Goal: Task Accomplishment & Management: Complete application form

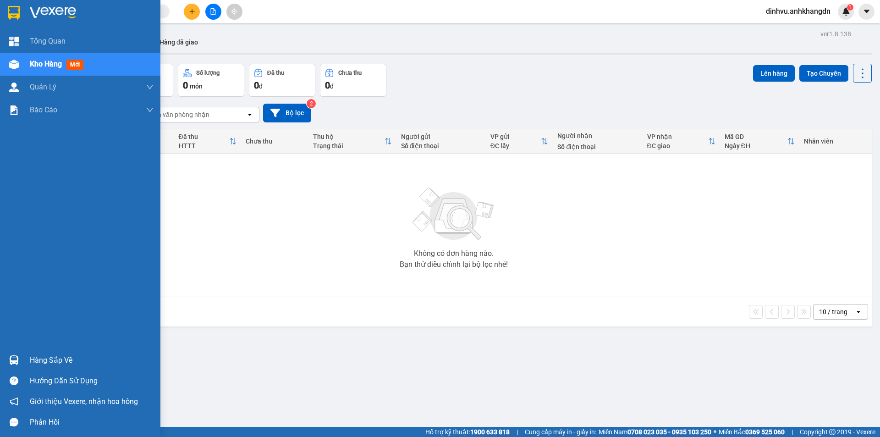
click at [14, 64] on img at bounding box center [14, 65] width 10 height 10
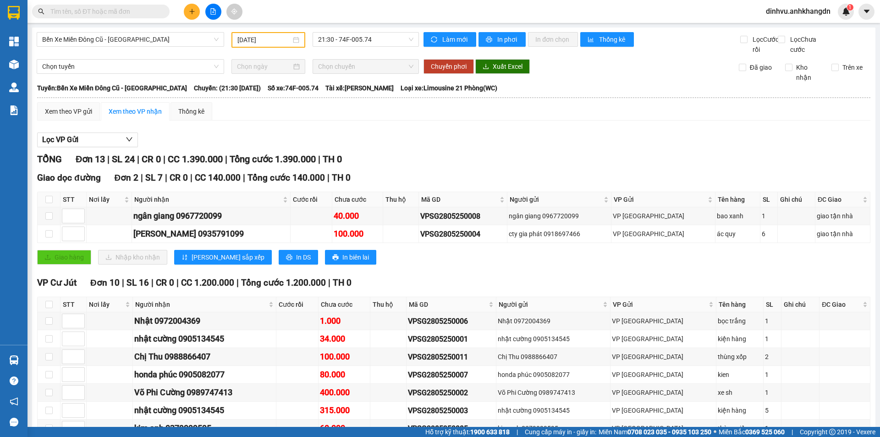
click at [261, 39] on input "28/05/2025" at bounding box center [264, 40] width 54 height 10
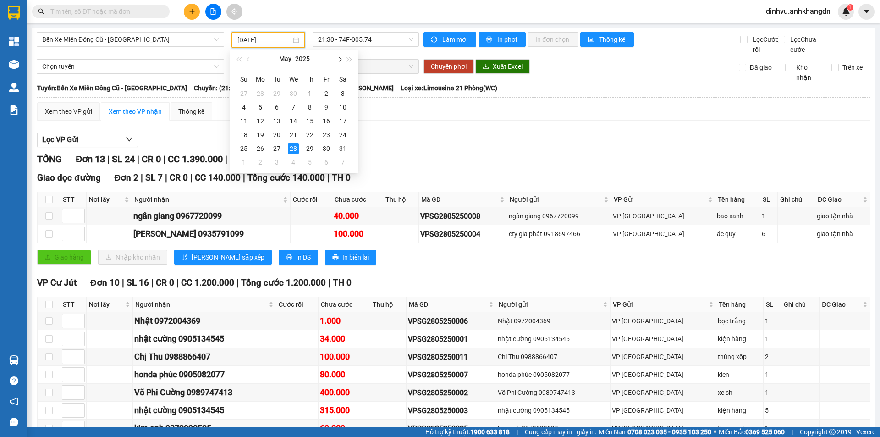
click at [335, 62] on button "button" at bounding box center [339, 58] width 10 height 18
click at [280, 116] on div "12" at bounding box center [276, 120] width 11 height 11
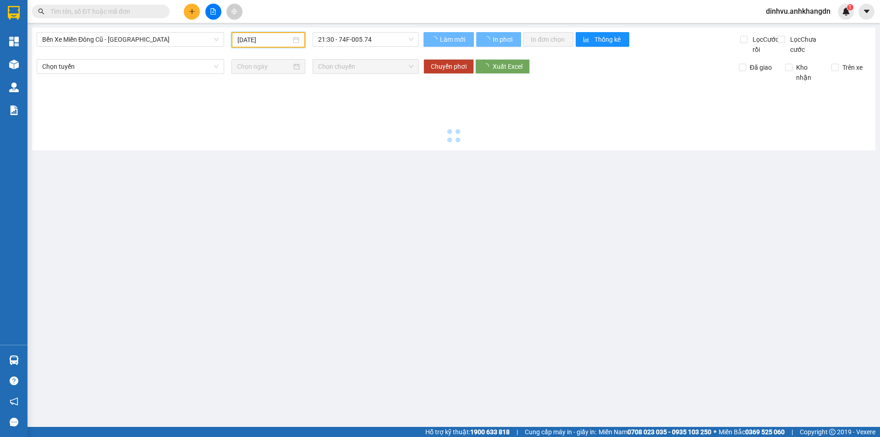
type input "12/08/2025"
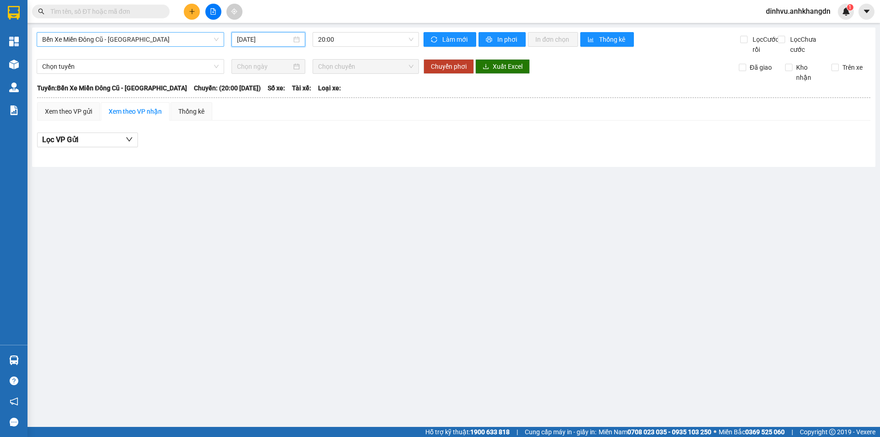
click at [132, 44] on span "Bến Xe Miền Đông Cũ - Đắk Nông" at bounding box center [130, 40] width 176 height 14
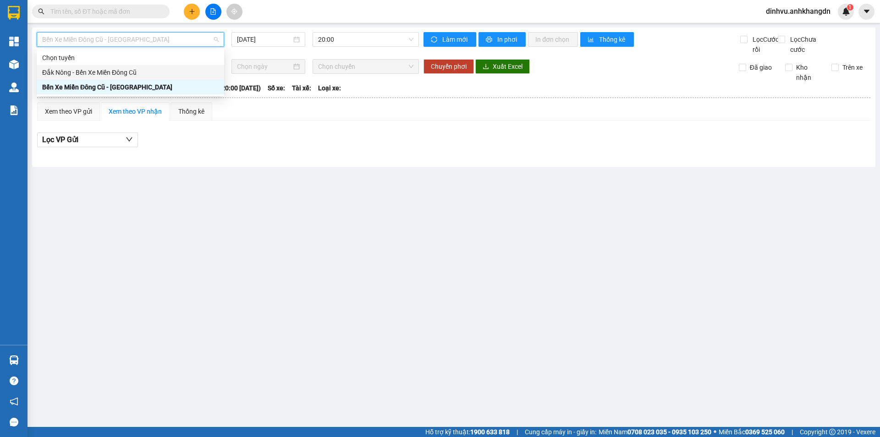
click at [119, 72] on div "Đắk Nông - Bến Xe Miền Đông Cũ" at bounding box center [130, 72] width 176 height 10
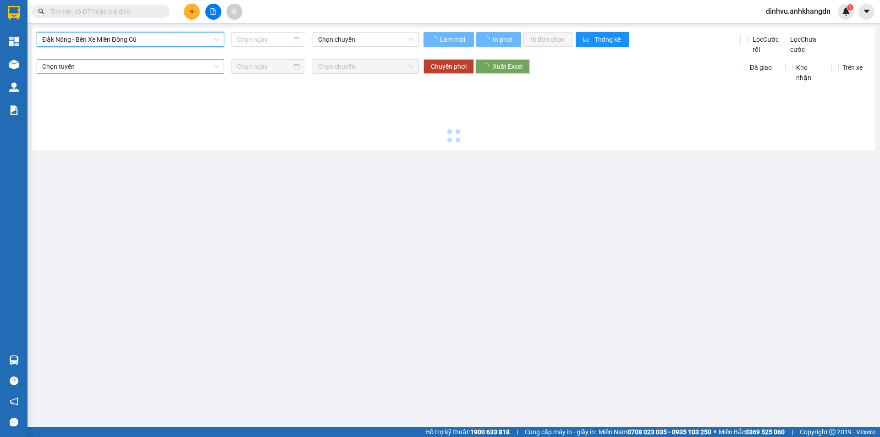
type input "12/08/2025"
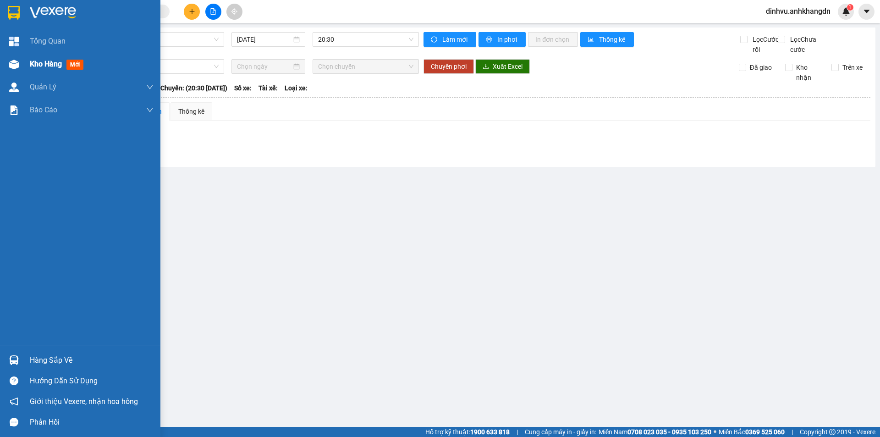
click at [25, 64] on div "Kho hàng mới" at bounding box center [80, 64] width 160 height 23
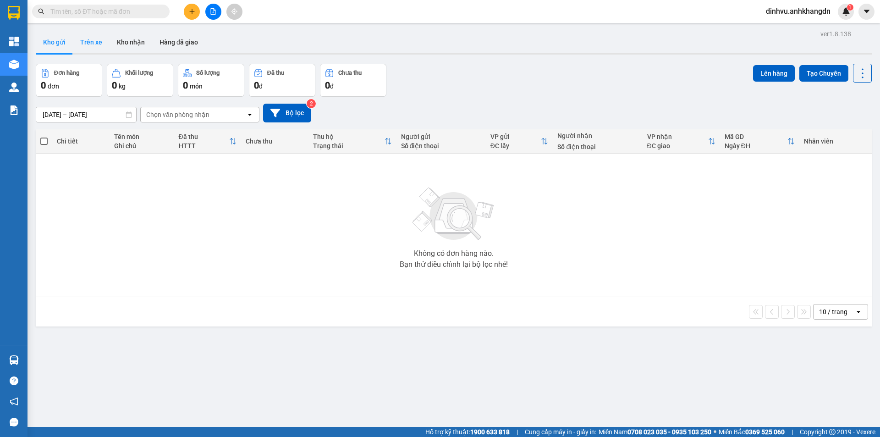
click at [101, 44] on button "Trên xe" at bounding box center [91, 42] width 37 height 22
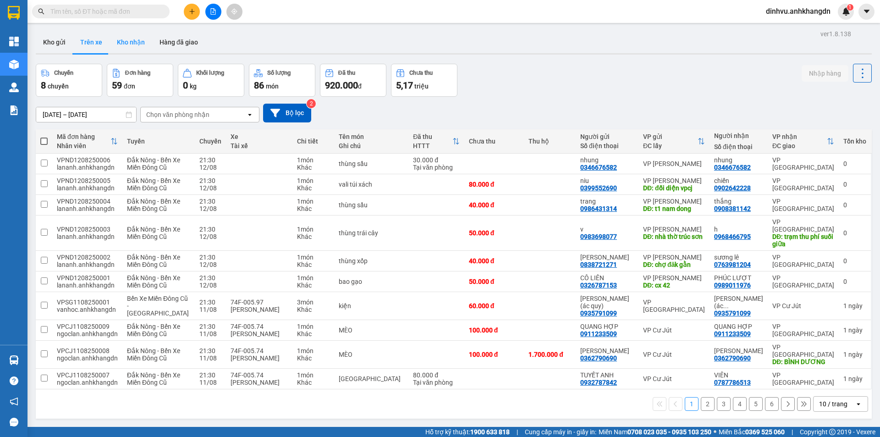
click at [130, 48] on button "Kho nhận" at bounding box center [131, 42] width 43 height 22
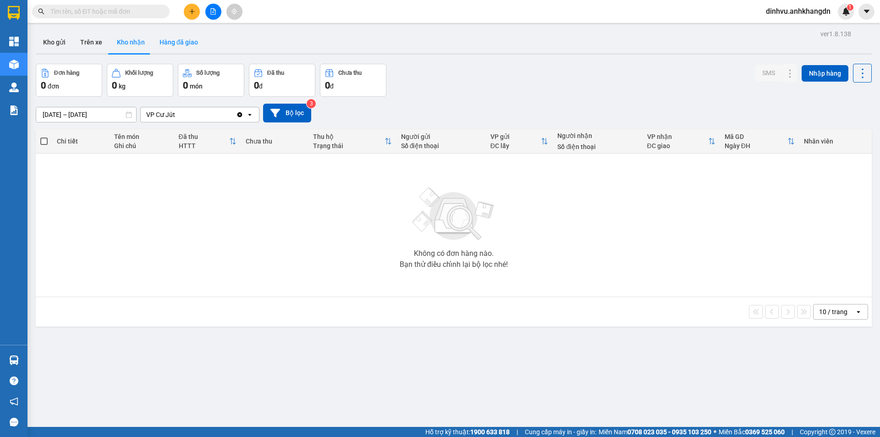
click at [191, 48] on button "Hàng đã giao" at bounding box center [178, 42] width 53 height 22
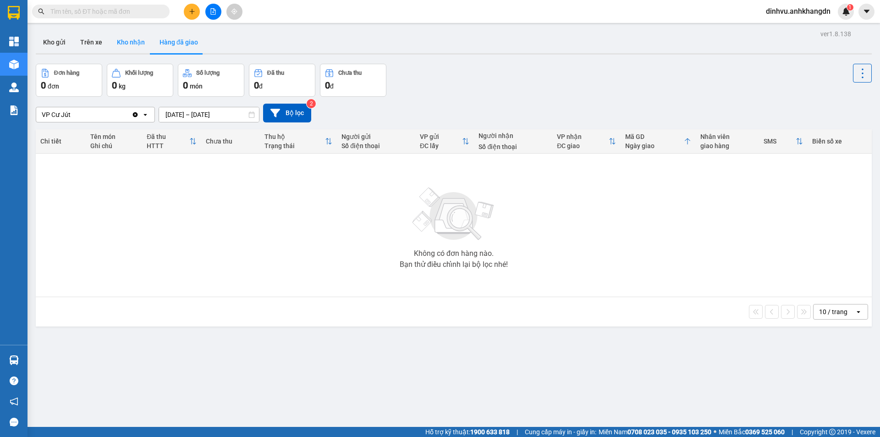
click at [129, 45] on button "Kho nhận" at bounding box center [131, 42] width 43 height 22
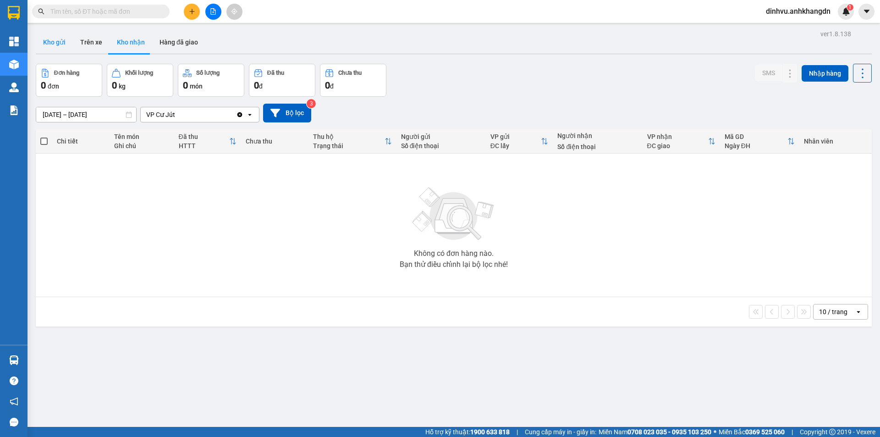
click at [62, 46] on button "Kho gửi" at bounding box center [54, 42] width 37 height 22
click at [461, 70] on div "Đơn hàng 0 đơn Khối lượng 0 kg Số lượng 0 món Đã thu 0 đ Chưa thu 0 đ Lên hàng …" at bounding box center [454, 80] width 836 height 33
click at [210, 14] on icon "file-add" at bounding box center [213, 11] width 6 height 6
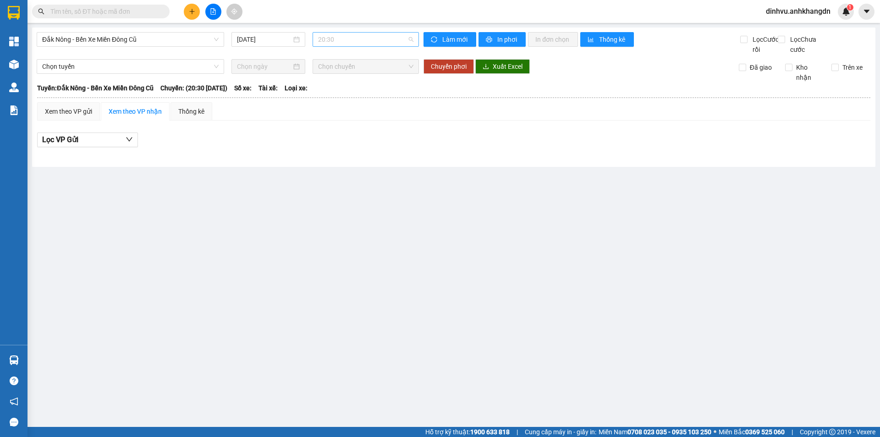
click at [327, 40] on span "20:30" at bounding box center [365, 40] width 95 height 14
click at [327, 78] on div "20:30" at bounding box center [354, 72] width 82 height 15
click at [340, 37] on span "20:30" at bounding box center [365, 40] width 95 height 14
click at [335, 89] on div "21:30" at bounding box center [353, 87] width 71 height 10
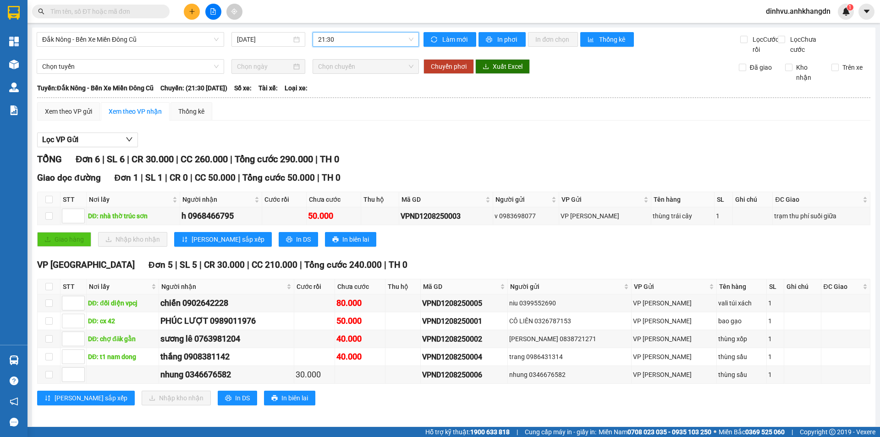
scroll to position [14, 0]
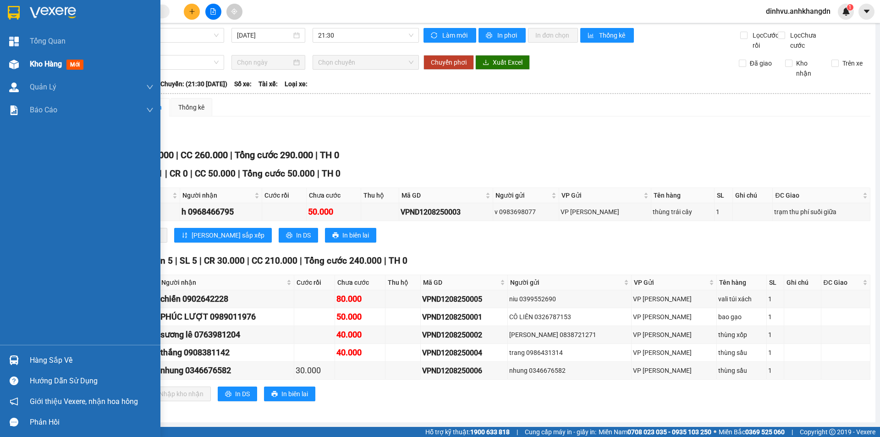
click at [27, 64] on div "Kho hàng mới" at bounding box center [80, 64] width 160 height 23
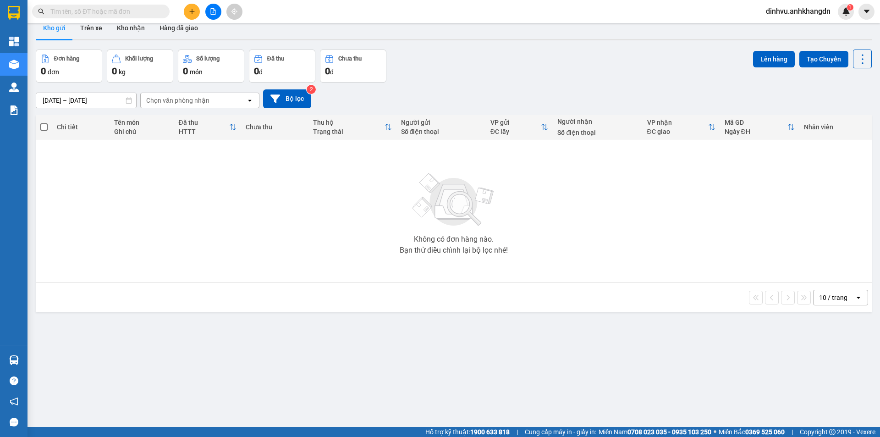
click at [519, 78] on div "Đơn hàng 0 đơn Khối lượng 0 kg Số lượng 0 món Đã thu 0 đ Chưa thu 0 đ Lên hàng …" at bounding box center [454, 65] width 836 height 33
click at [207, 13] on button at bounding box center [213, 12] width 16 height 16
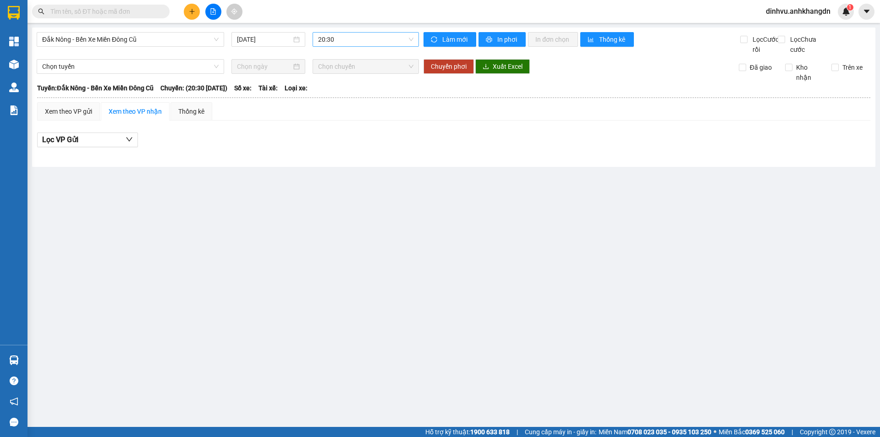
click at [339, 40] on span "20:30" at bounding box center [365, 40] width 95 height 14
click at [340, 86] on div "21:30" at bounding box center [353, 87] width 71 height 10
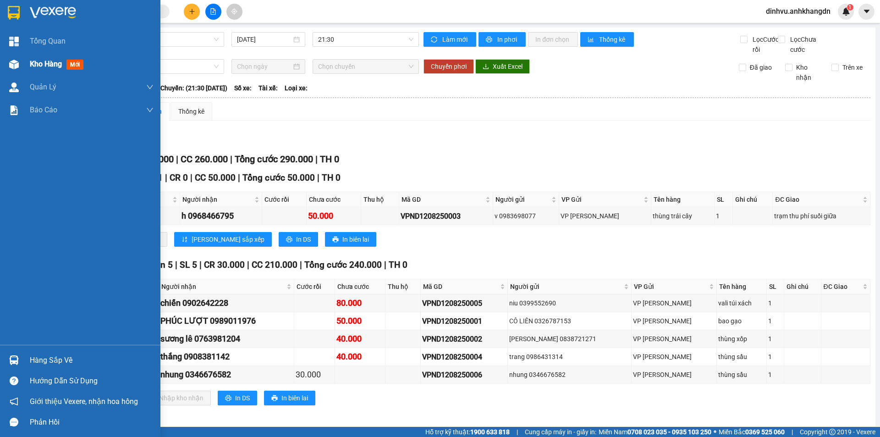
click at [15, 66] on img at bounding box center [14, 65] width 10 height 10
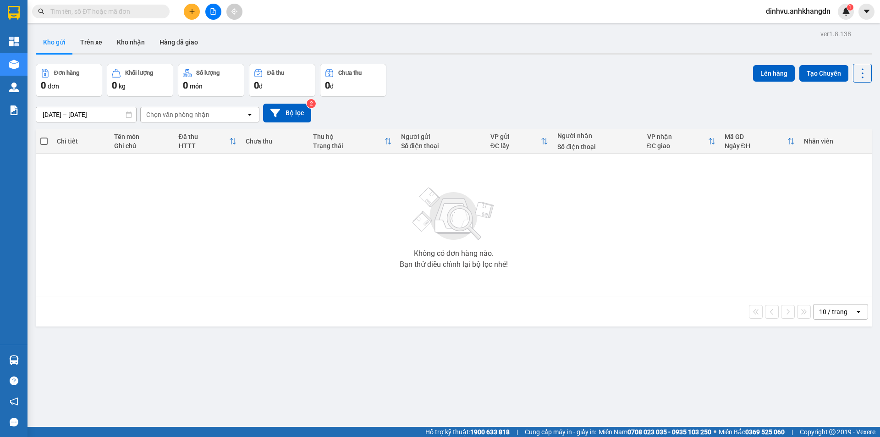
click at [810, 14] on span "dinhvu.anhkhangdn" at bounding box center [797, 10] width 79 height 11
click at [666, 37] on div "Kho gửi Trên xe Kho nhận Hàng đã giao" at bounding box center [454, 43] width 836 height 24
click at [814, 16] on span "dinhvu.anhkhangdn" at bounding box center [797, 10] width 79 height 11
click at [785, 32] on span "Đăng xuất" at bounding box center [801, 28] width 61 height 10
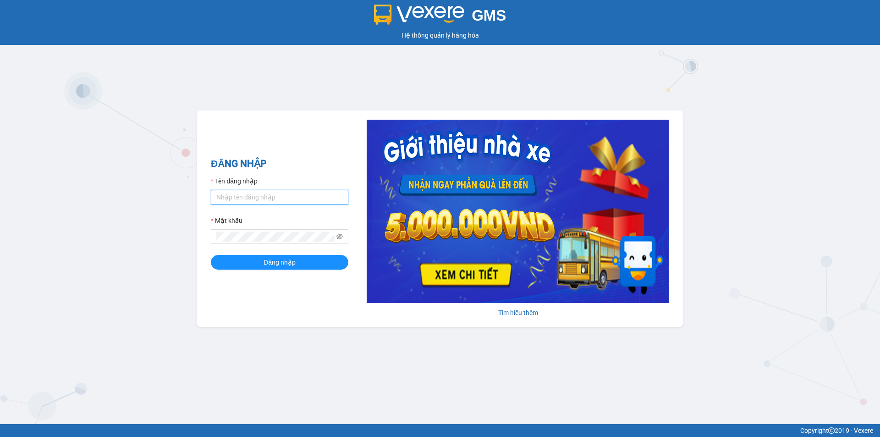
type input "ngoclan.anhkhangdn"
drag, startPoint x: 213, startPoint y: 196, endPoint x: 164, endPoint y: 201, distance: 48.9
click at [162, 203] on div "GMS Hệ thống quản lý hàng hóa ĐĂNG NHẬP Tên đăng nhập ngoclan.anhkhangdn Mật kh…" at bounding box center [440, 212] width 880 height 424
click at [165, 198] on div "GMS Hệ thống quản lý hàng hóa ĐĂNG NHẬP Tên đăng nhập ngoclan.anhkhangdn Mật kh…" at bounding box center [440, 212] width 880 height 424
click at [245, 264] on button "Đăng nhập" at bounding box center [279, 262] width 137 height 15
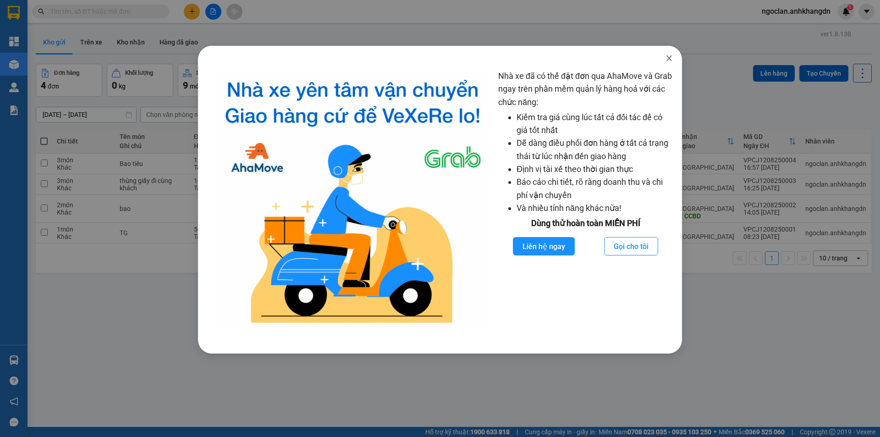
click at [671, 60] on icon "close" at bounding box center [668, 58] width 7 height 7
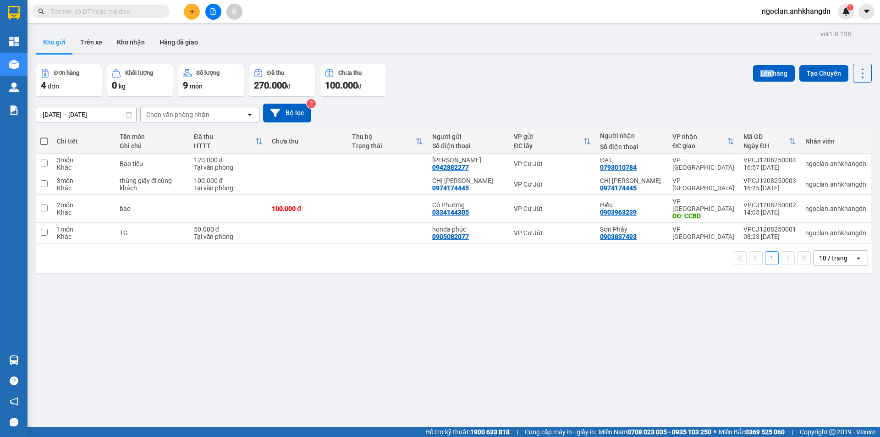
click at [671, 60] on div "ver 1.8.138 Kho gửi Trên xe Kho nhận Hàng đã giao Đơn hàng 4 đơn Khối lượng 0 k…" at bounding box center [453, 245] width 843 height 437
click at [670, 55] on div "Kho gửi Trên xe Kho nhận Hàng đã giao" at bounding box center [454, 43] width 836 height 24
click at [778, 12] on span "ngoclan.anhkhangdn" at bounding box center [795, 10] width 83 height 11
click at [775, 29] on span "Đăng xuất" at bounding box center [800, 28] width 65 height 10
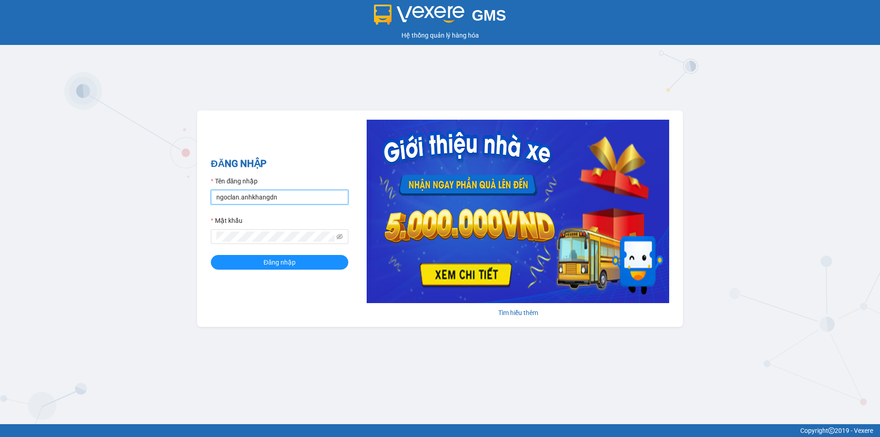
drag, startPoint x: 309, startPoint y: 196, endPoint x: 130, endPoint y: 199, distance: 179.2
click at [130, 199] on div "GMS Hệ thống quản lý hàng hóa ĐĂNG NHẬP Tên đăng nhập ngoclan.anhkhangdn Mật kh…" at bounding box center [440, 212] width 880 height 424
type input "dinhvu.anhkhangdn"
click at [179, 232] on div "GMS Hệ thống quản lý hàng hóa ĐĂNG NHẬP Tên đăng nhập dinhvu.anhkhangdn Mật khẩ…" at bounding box center [440, 212] width 880 height 424
click at [211, 255] on button "Đăng nhập" at bounding box center [279, 262] width 137 height 15
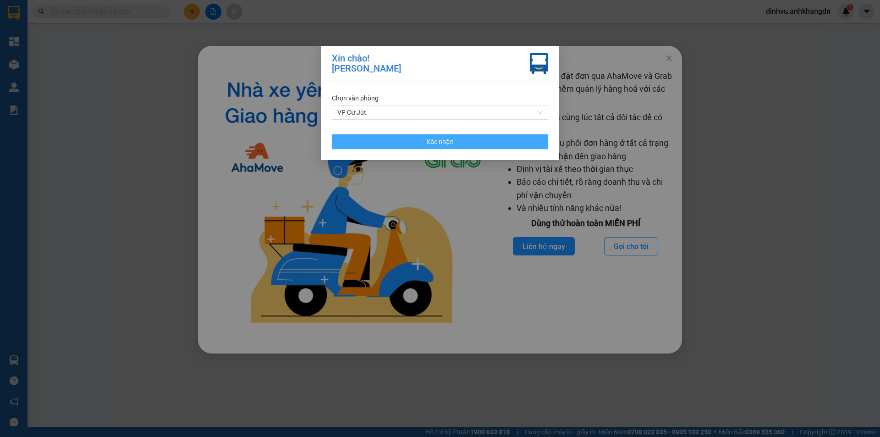
click at [479, 142] on button "Xác nhận" at bounding box center [440, 141] width 216 height 15
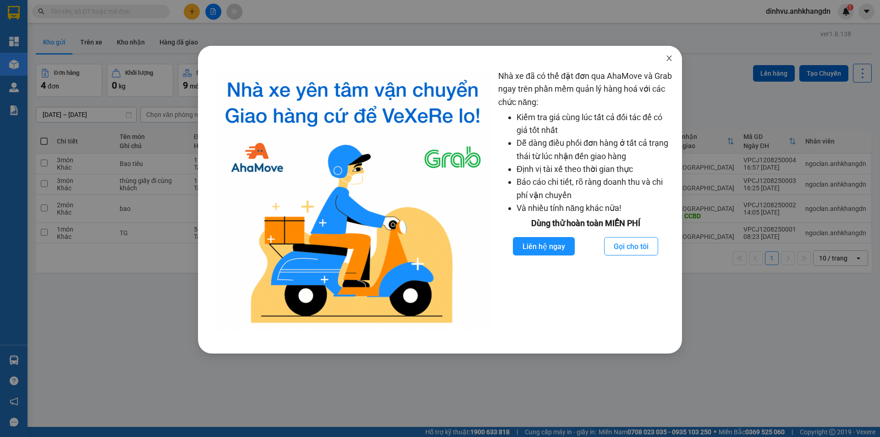
drag, startPoint x: 673, startPoint y: 59, endPoint x: 667, endPoint y: 60, distance: 6.0
click at [673, 59] on span "Close" at bounding box center [669, 59] width 26 height 26
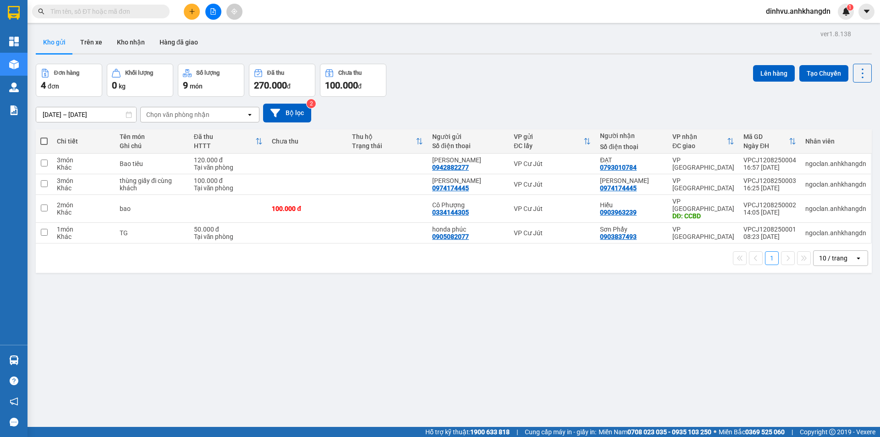
click at [624, 77] on div "Đơn hàng 4 đơn Khối lượng 0 kg Số lượng 9 món Đã thu 270.000 đ Chưa thu 100.000…" at bounding box center [454, 80] width 836 height 33
click at [467, 34] on div "Kho gửi Trên xe Kho nhận Hàng đã giao" at bounding box center [454, 43] width 836 height 24
click at [213, 16] on button at bounding box center [213, 12] width 16 height 16
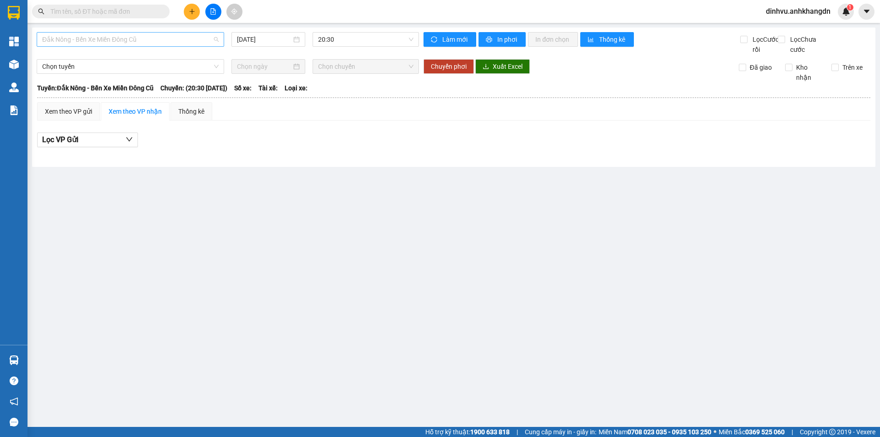
click at [197, 40] on span "Đắk Nông - Bến Xe Miền Đông Cũ" at bounding box center [130, 40] width 176 height 14
click at [153, 81] on div "Bến Xe Miền Đông Cũ - Đắk Nông" at bounding box center [130, 87] width 187 height 15
click at [266, 39] on input "12/08/2025" at bounding box center [264, 39] width 55 height 10
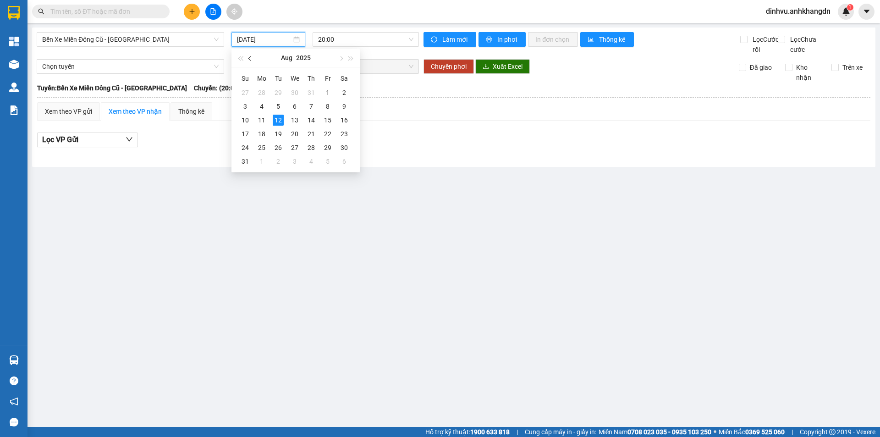
click at [253, 59] on button "button" at bounding box center [250, 58] width 10 height 18
click at [309, 93] on div "3" at bounding box center [311, 92] width 11 height 11
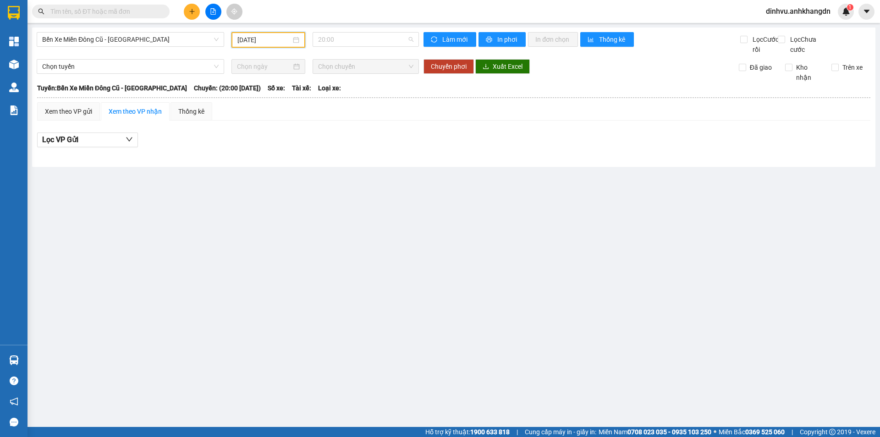
drag, startPoint x: 333, startPoint y: 39, endPoint x: 336, endPoint y: 53, distance: 14.1
click at [335, 40] on span "20:00" at bounding box center [365, 40] width 95 height 14
click at [338, 88] on div "21:30 - 74F-005.74" at bounding box center [353, 87] width 71 height 10
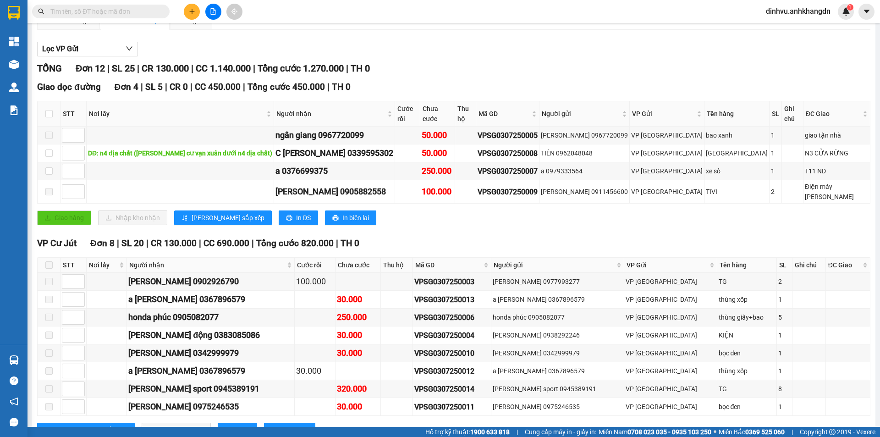
scroll to position [92, 0]
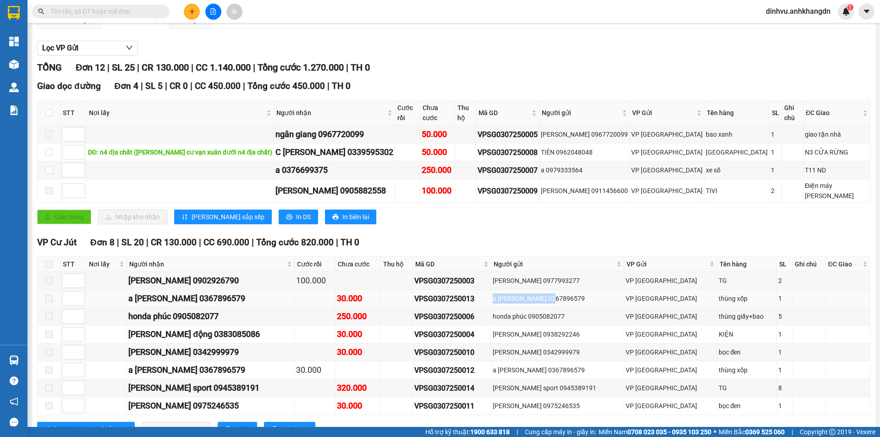
drag, startPoint x: 551, startPoint y: 294, endPoint x: 588, endPoint y: 294, distance: 37.1
click at [588, 294] on div "a Hoàng 0367896579" at bounding box center [558, 298] width 130 height 10
click at [589, 294] on div "a Hoàng 0367896579" at bounding box center [558, 298] width 130 height 10
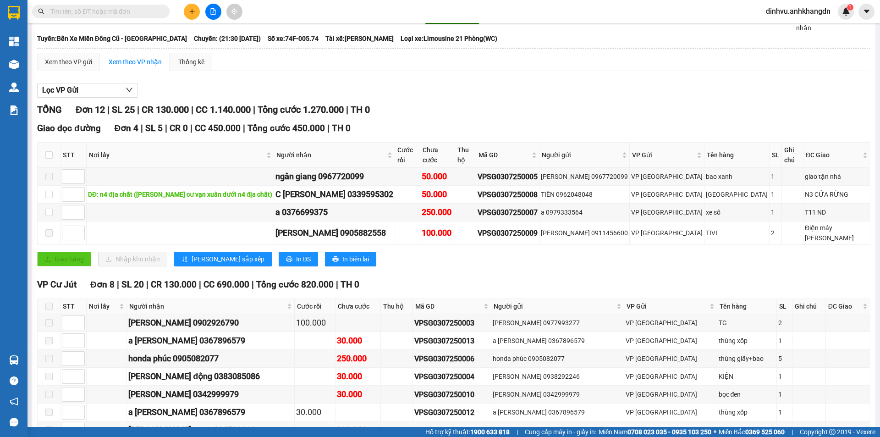
scroll to position [0, 0]
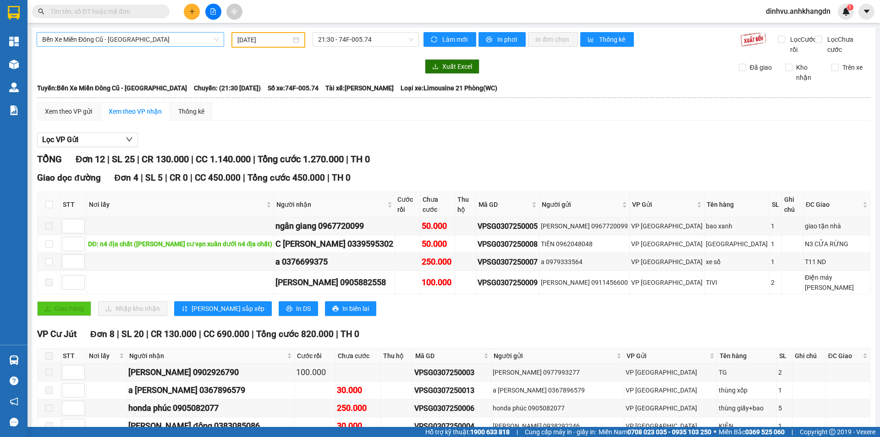
click at [146, 42] on span "Bến Xe Miền Đông Cũ - Đắk Nông" at bounding box center [130, 40] width 176 height 14
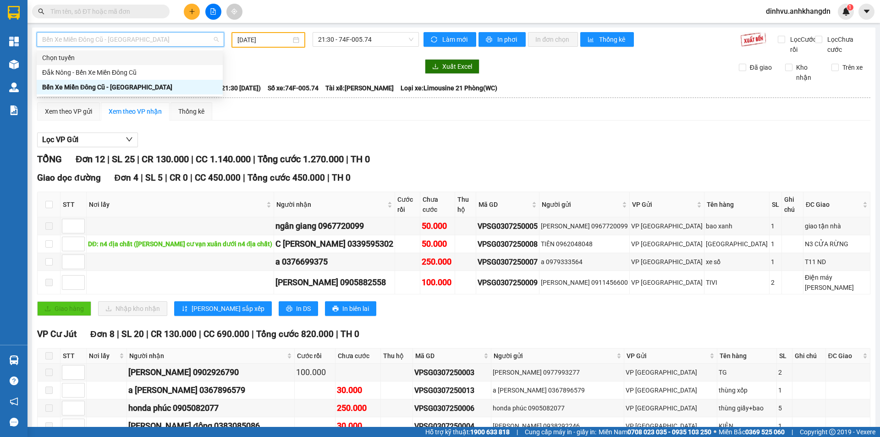
click at [153, 42] on span "Bến Xe Miền Đông Cũ - Đắk Nông" at bounding box center [130, 40] width 176 height 14
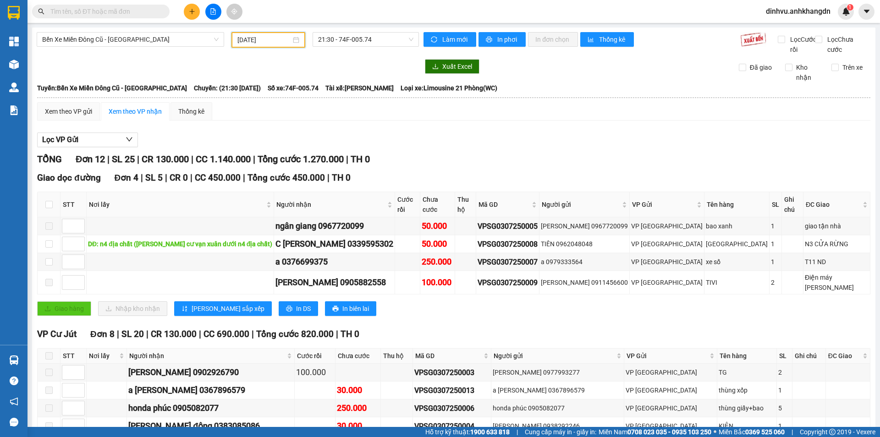
click at [252, 38] on input "03/07/2025" at bounding box center [264, 40] width 54 height 10
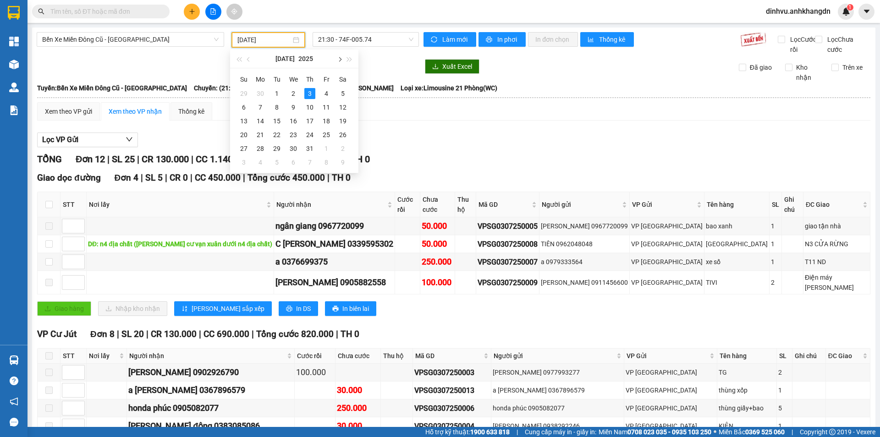
click at [338, 60] on button "button" at bounding box center [339, 58] width 10 height 18
click at [264, 120] on div "11" at bounding box center [260, 120] width 11 height 11
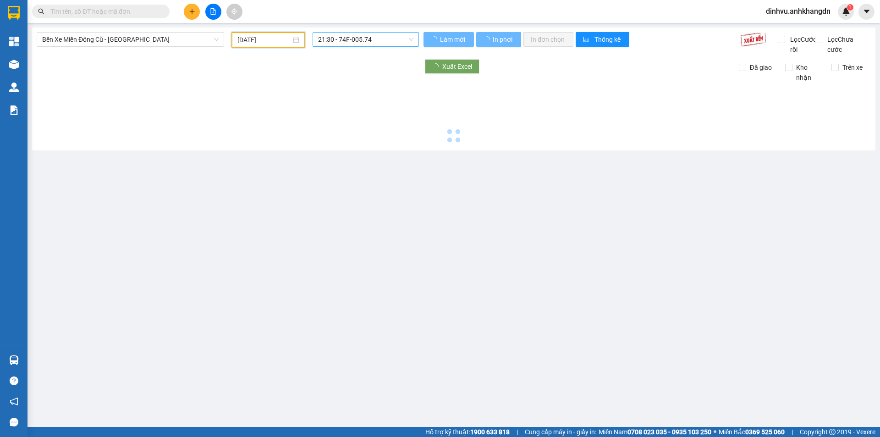
click at [357, 41] on span "21:30 - 74F-005.74" at bounding box center [365, 40] width 95 height 14
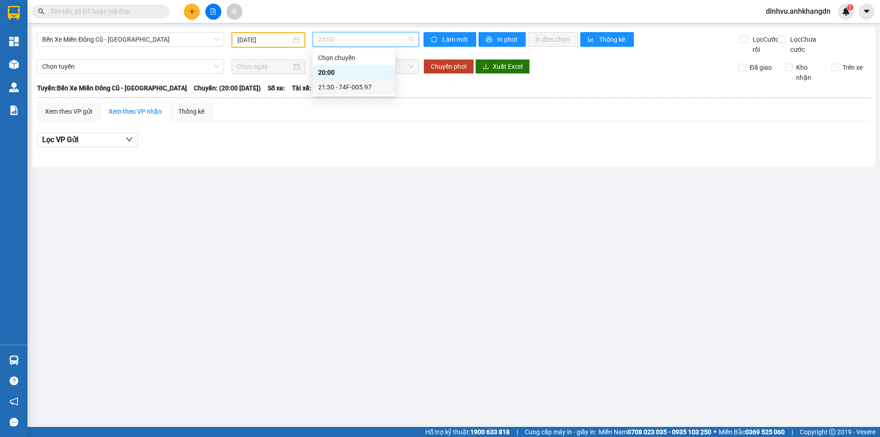
click at [355, 89] on div "21:30 - 74F-005.97" at bounding box center [353, 87] width 71 height 10
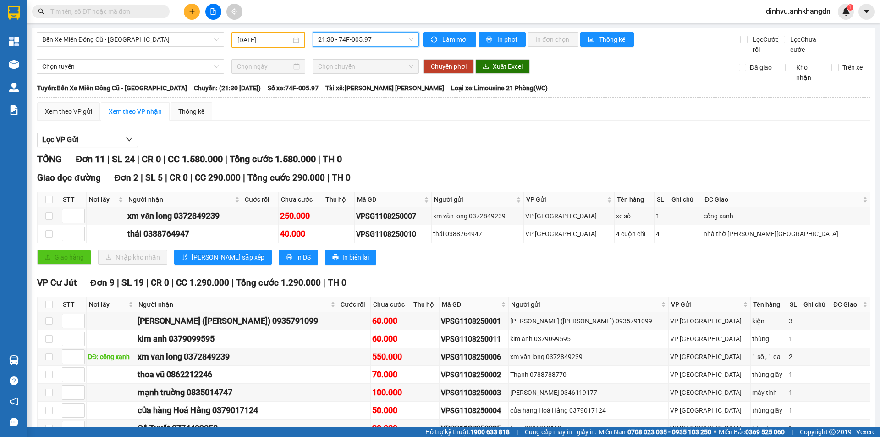
click at [277, 42] on input "11/08/2025" at bounding box center [264, 40] width 54 height 10
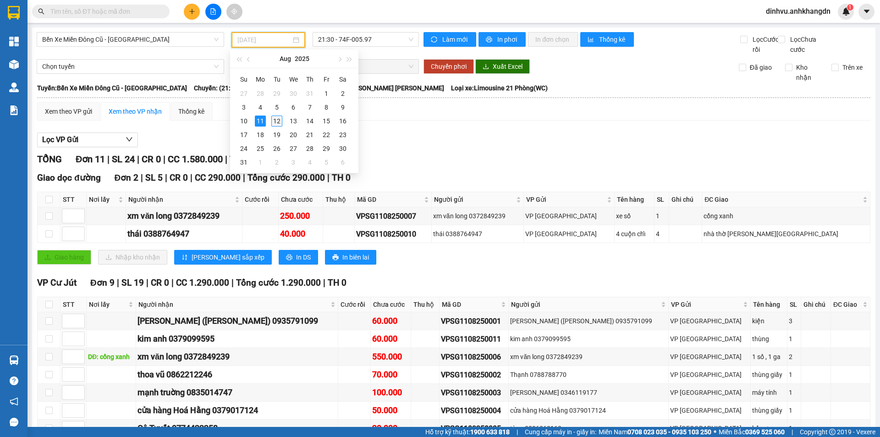
click at [280, 124] on div "12" at bounding box center [276, 120] width 11 height 11
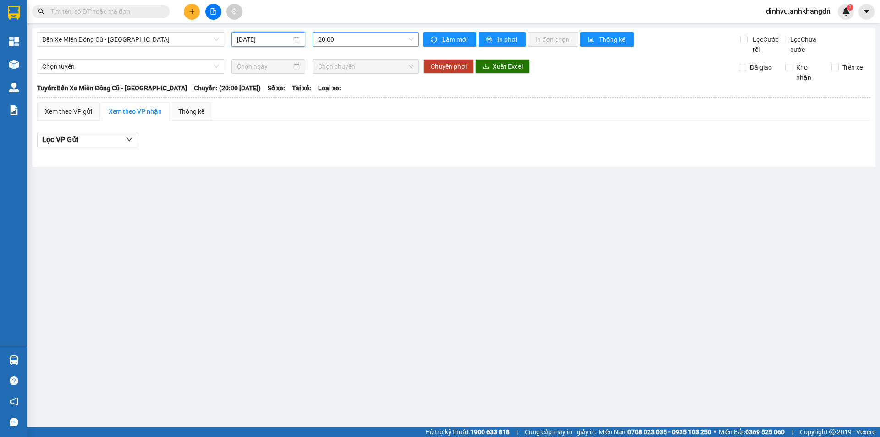
click at [340, 40] on span "20:00" at bounding box center [365, 40] width 95 height 14
click at [266, 46] on div "12/08/2025" at bounding box center [268, 39] width 74 height 15
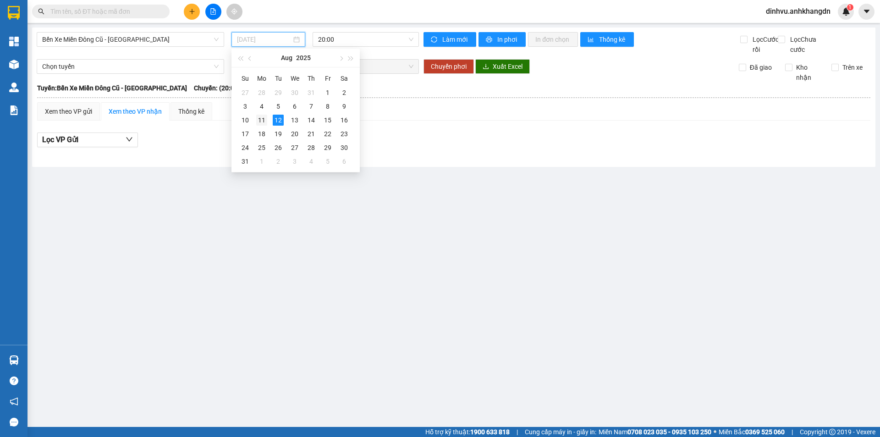
click at [263, 120] on div "11" at bounding box center [261, 120] width 11 height 11
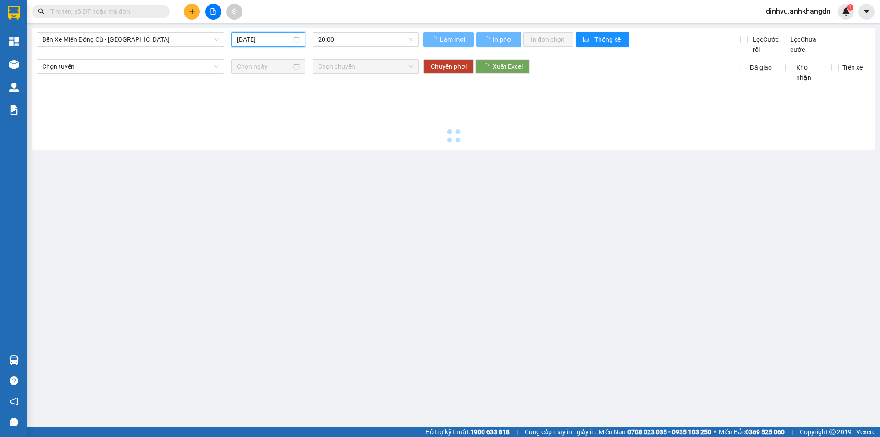
type input "11/08/2025"
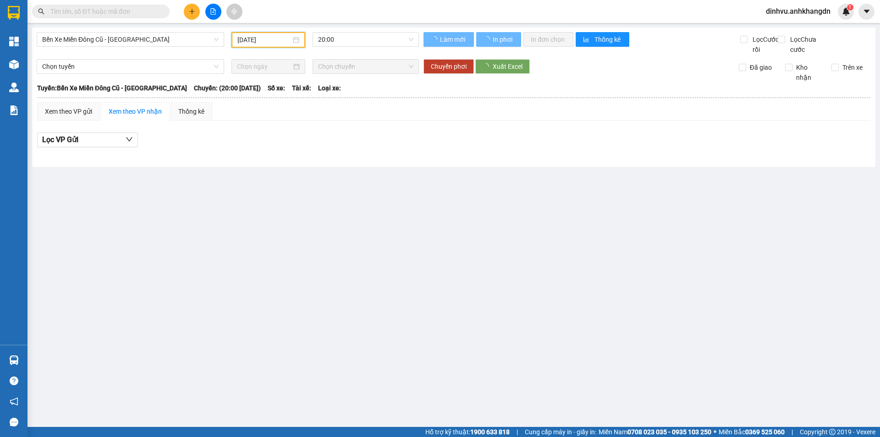
click at [340, 44] on span "20:00" at bounding box center [365, 40] width 95 height 14
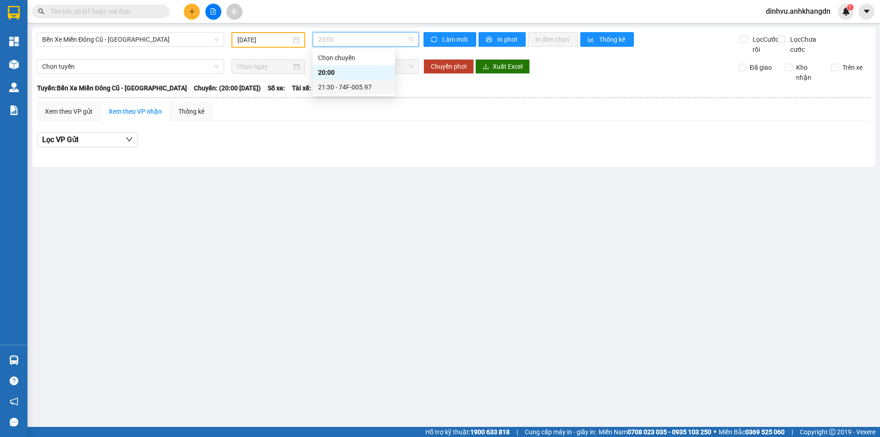
click at [338, 85] on div "21:30 - 74F-005.97" at bounding box center [353, 87] width 71 height 10
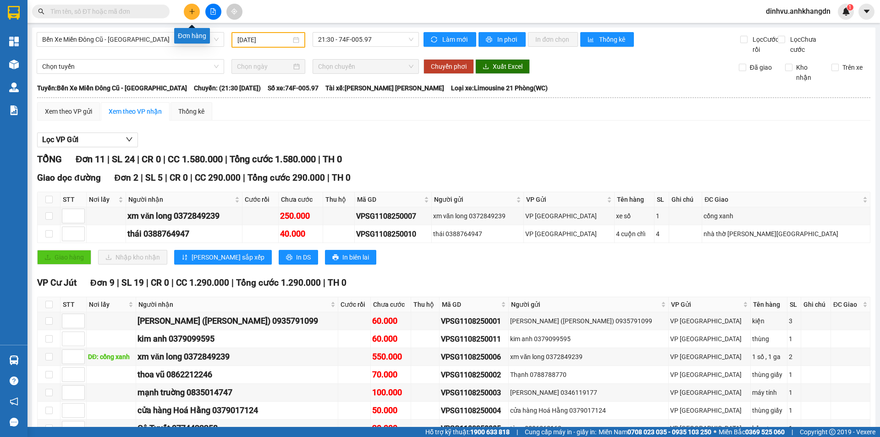
click at [198, 16] on button at bounding box center [192, 12] width 16 height 16
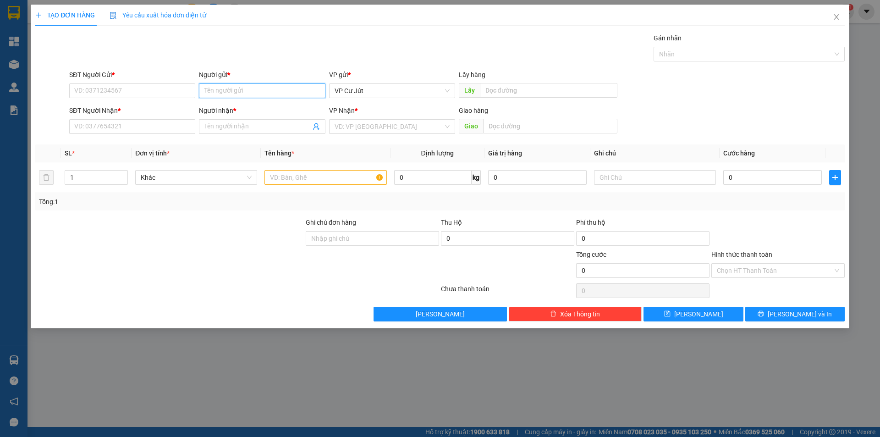
click at [244, 94] on input "Người gửi *" at bounding box center [262, 90] width 126 height 15
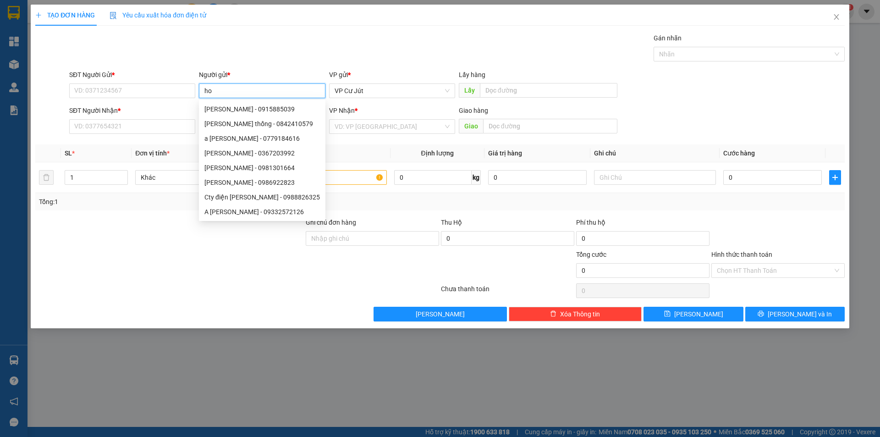
type input "h"
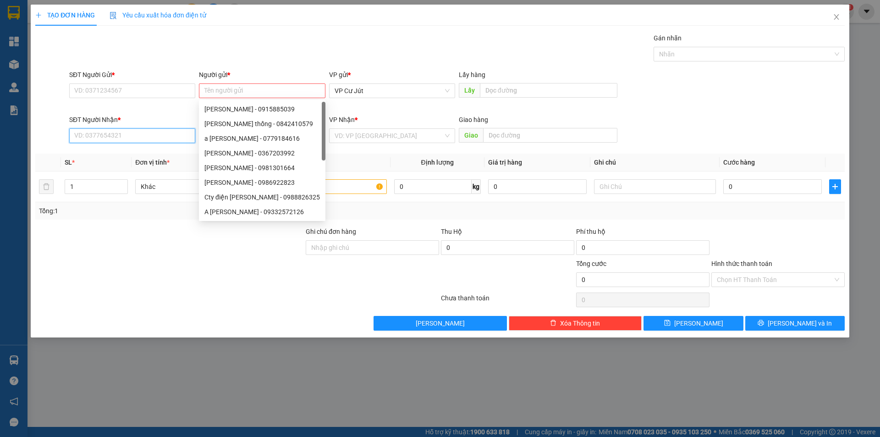
click at [143, 135] on input "SĐT Người Nhận *" at bounding box center [132, 135] width 126 height 15
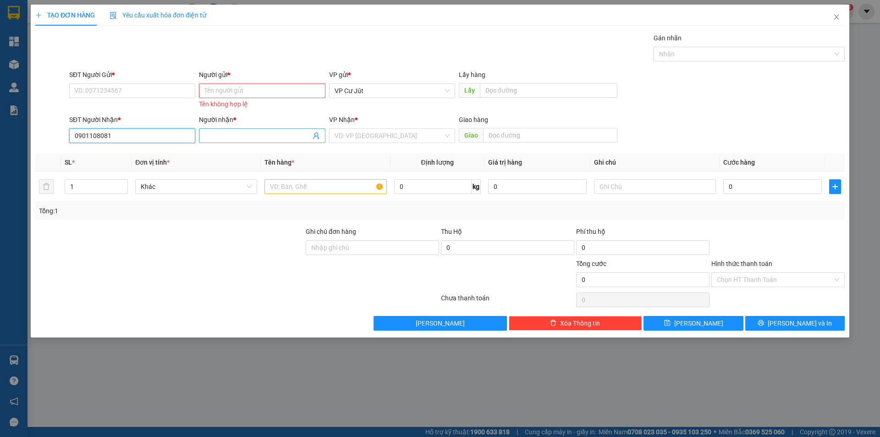
type input "0901108081"
click at [227, 135] on input "Người nhận *" at bounding box center [257, 136] width 106 height 10
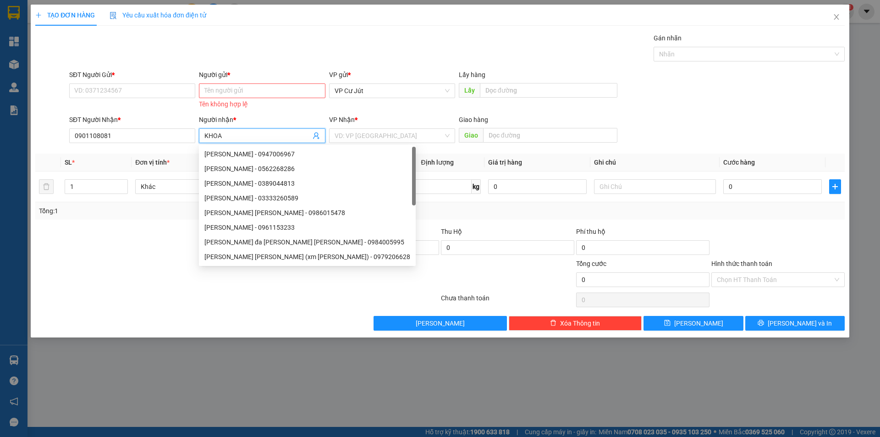
type input "KHOA"
click at [215, 85] on input "Người gửi *" at bounding box center [262, 90] width 126 height 15
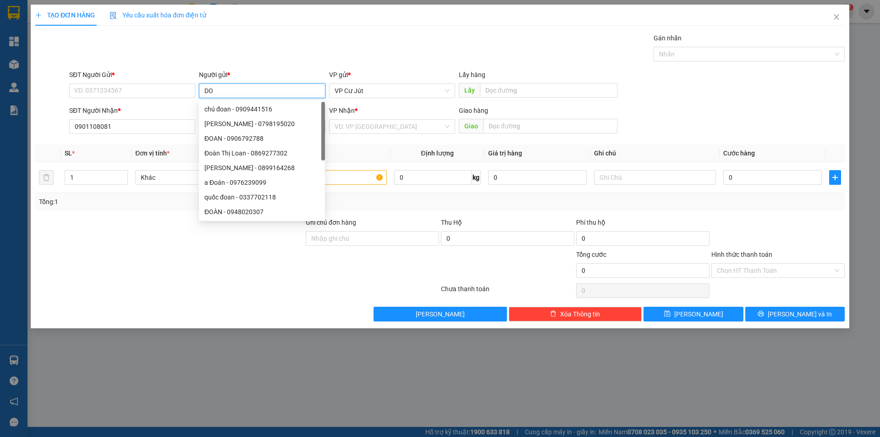
type input "D"
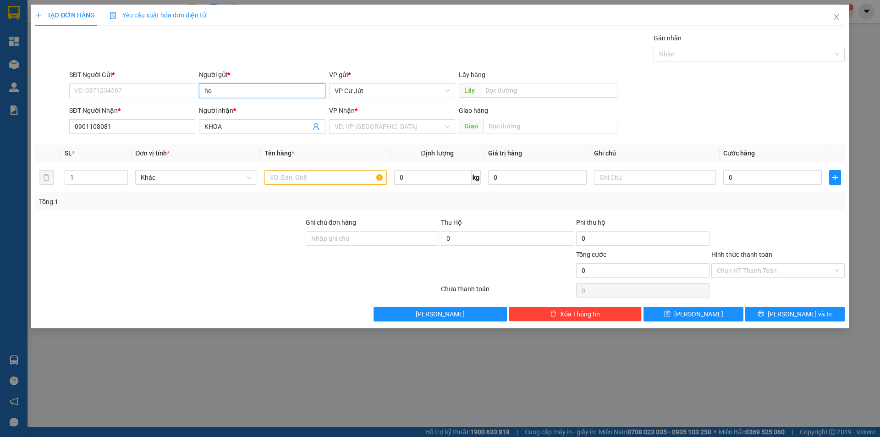
type input "h"
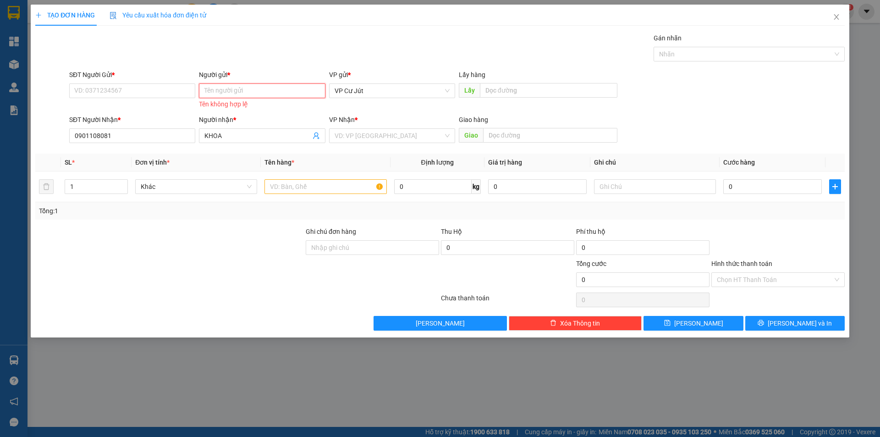
type input "H"
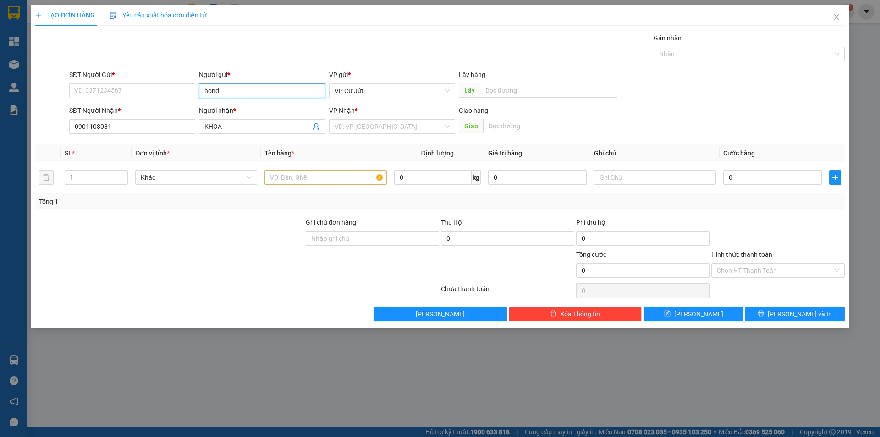
type input "honda"
click at [258, 111] on div "honda phúc - 0905082077" at bounding box center [261, 109] width 115 height 10
type input "0905082077"
type input "honda phúc"
click at [393, 131] on input "search" at bounding box center [389, 127] width 109 height 14
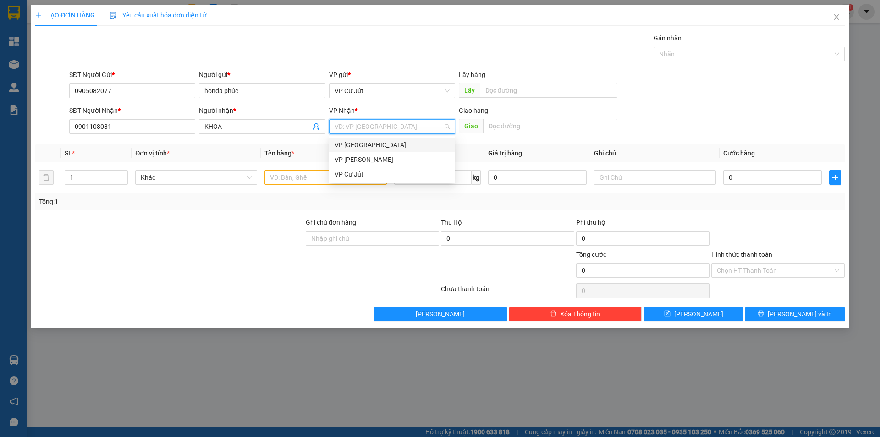
click at [374, 146] on div "VP [GEOGRAPHIC_DATA]" at bounding box center [392, 145] width 115 height 10
click at [316, 175] on input "text" at bounding box center [325, 177] width 122 height 15
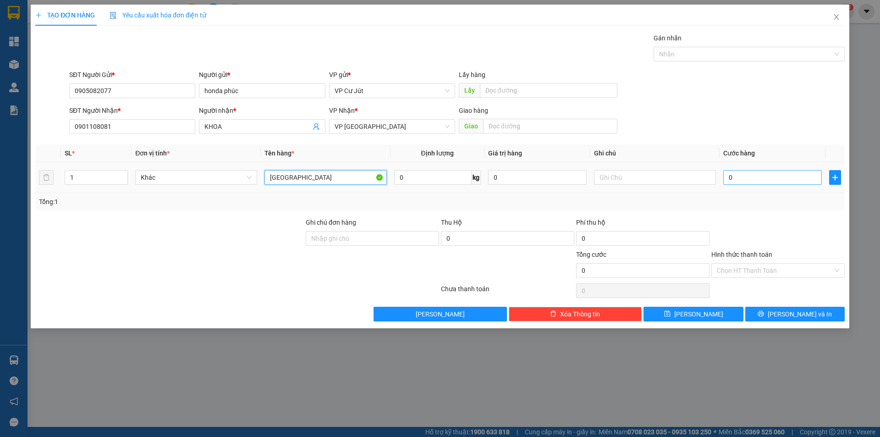
type input "TX"
click at [759, 178] on input "0" at bounding box center [772, 177] width 99 height 15
type input "50"
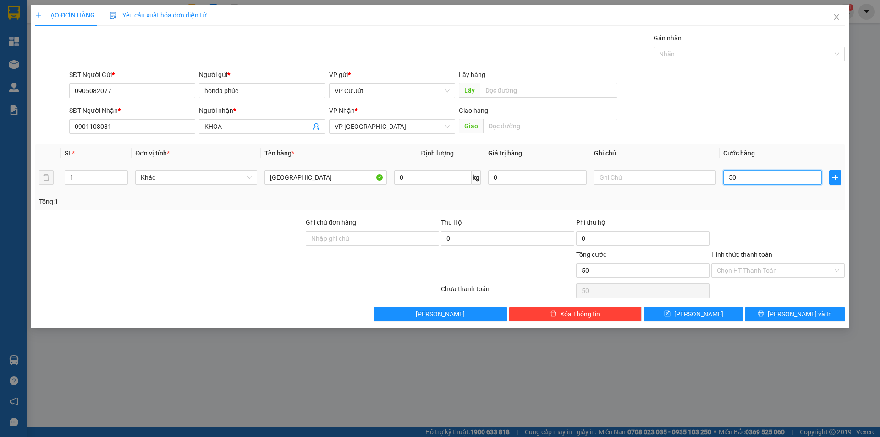
type input "500"
type input "5.000"
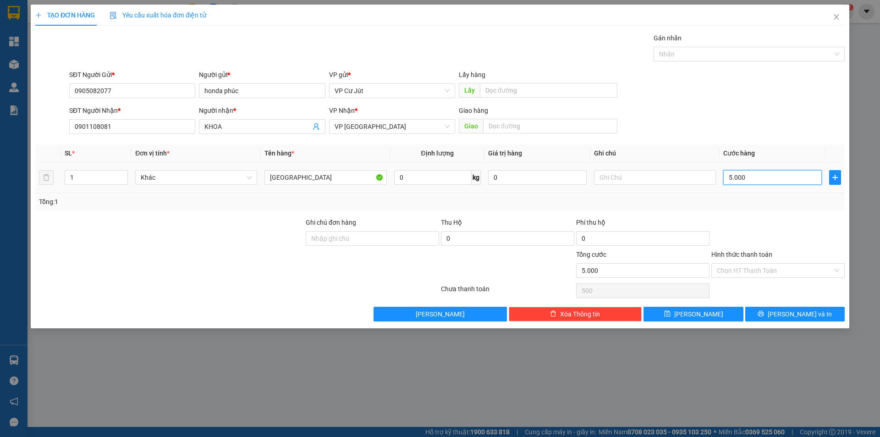
type input "5.000"
type input "50.000"
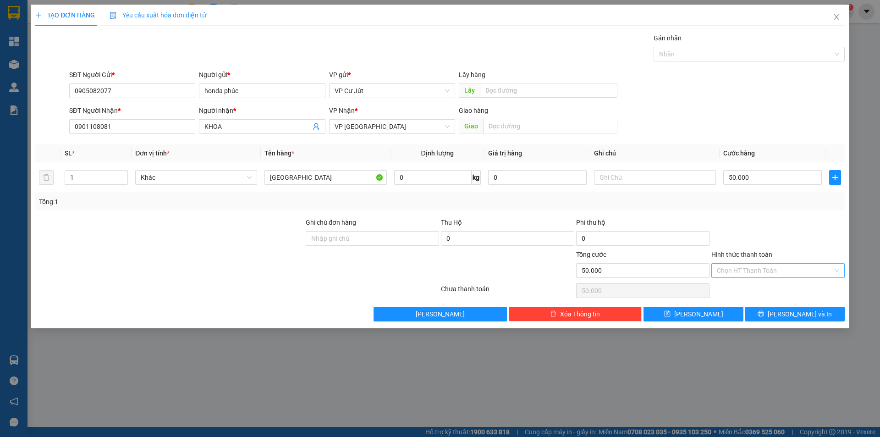
click at [751, 267] on input "Hình thức thanh toán" at bounding box center [775, 270] width 116 height 14
click at [755, 285] on div "Tại văn phòng" at bounding box center [778, 289] width 122 height 10
type input "0"
drag, startPoint x: 795, startPoint y: 315, endPoint x: 787, endPoint y: 302, distance: 15.8
click at [795, 315] on span "Lưu và In" at bounding box center [800, 314] width 64 height 10
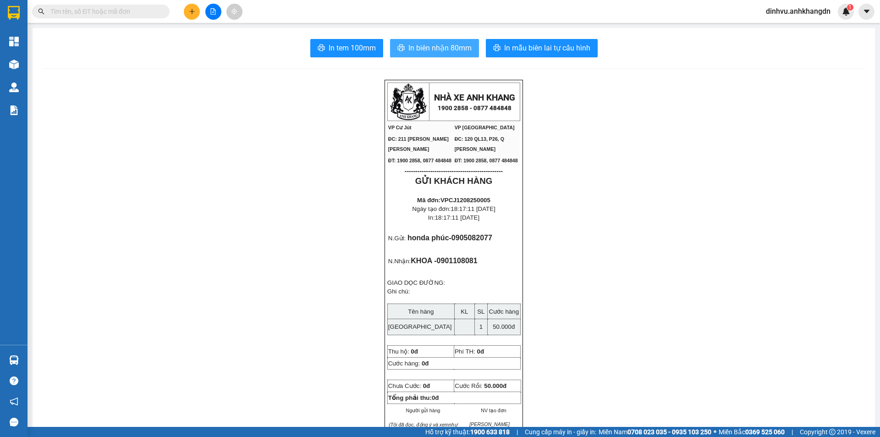
click at [441, 55] on button "In biên nhận 80mm" at bounding box center [434, 48] width 89 height 18
click at [366, 53] on span "In tem 100mm" at bounding box center [352, 47] width 47 height 11
